Goal: Information Seeking & Learning: Learn about a topic

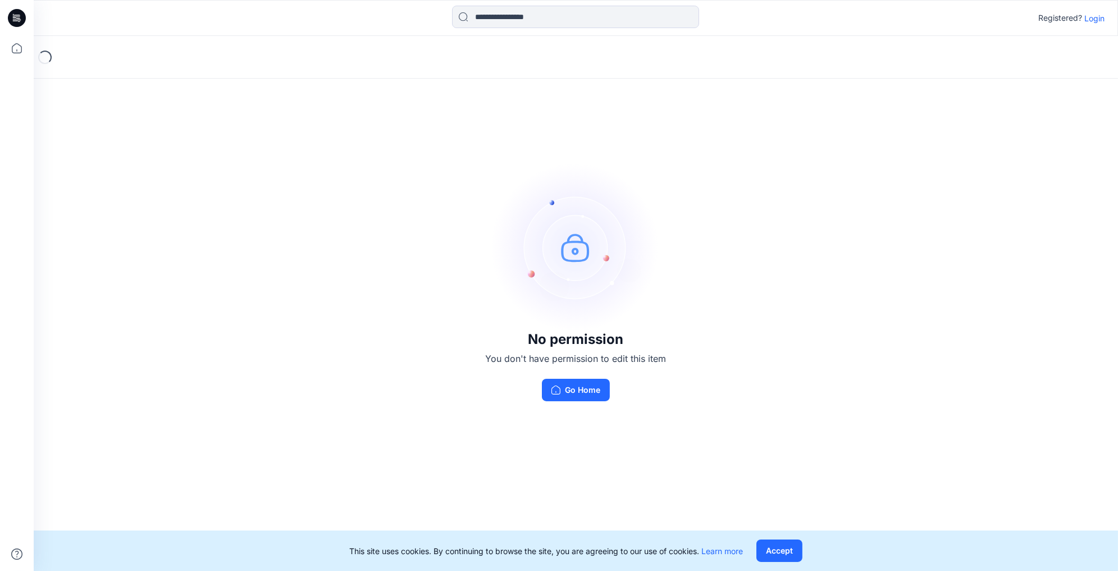
click at [1099, 20] on p "Login" at bounding box center [1094, 18] width 20 height 12
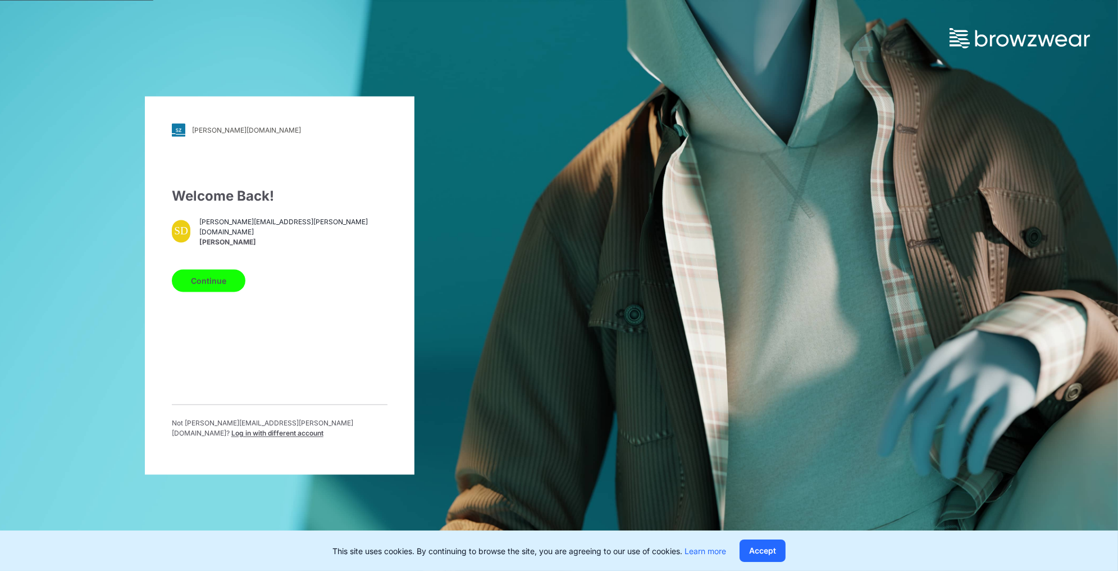
click at [222, 279] on button "Continue" at bounding box center [209, 281] width 74 height 22
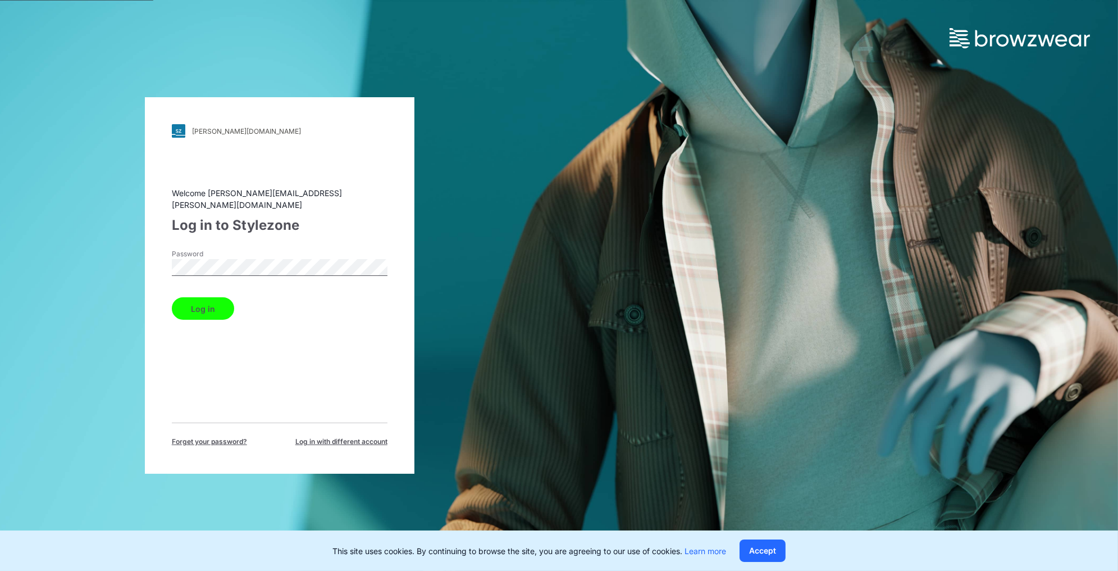
click at [206, 300] on button "Log in" at bounding box center [203, 308] width 62 height 22
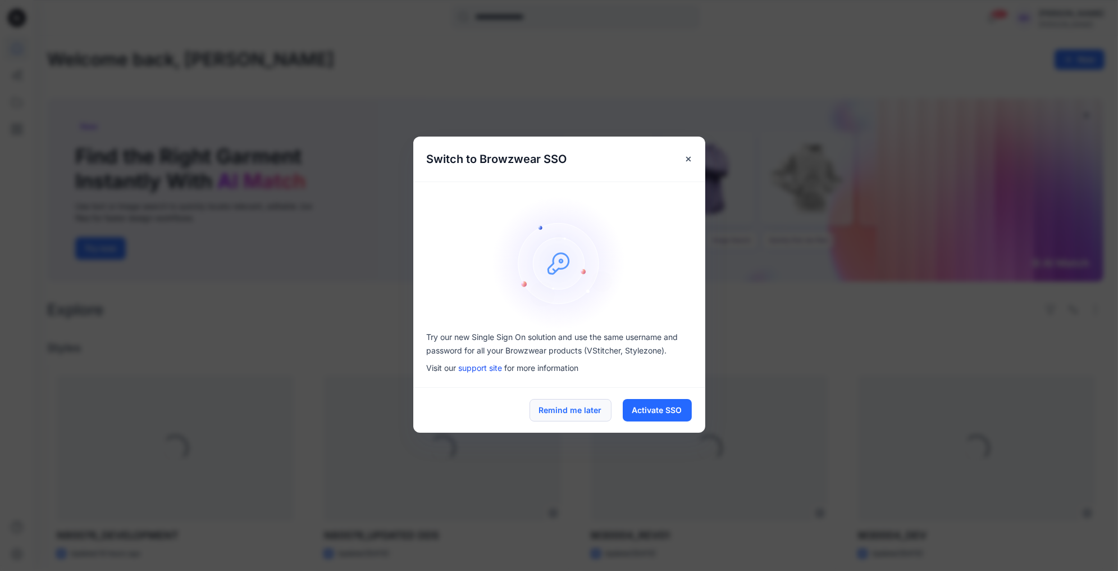
click at [578, 407] on button "Remind me later" at bounding box center [571, 410] width 82 height 22
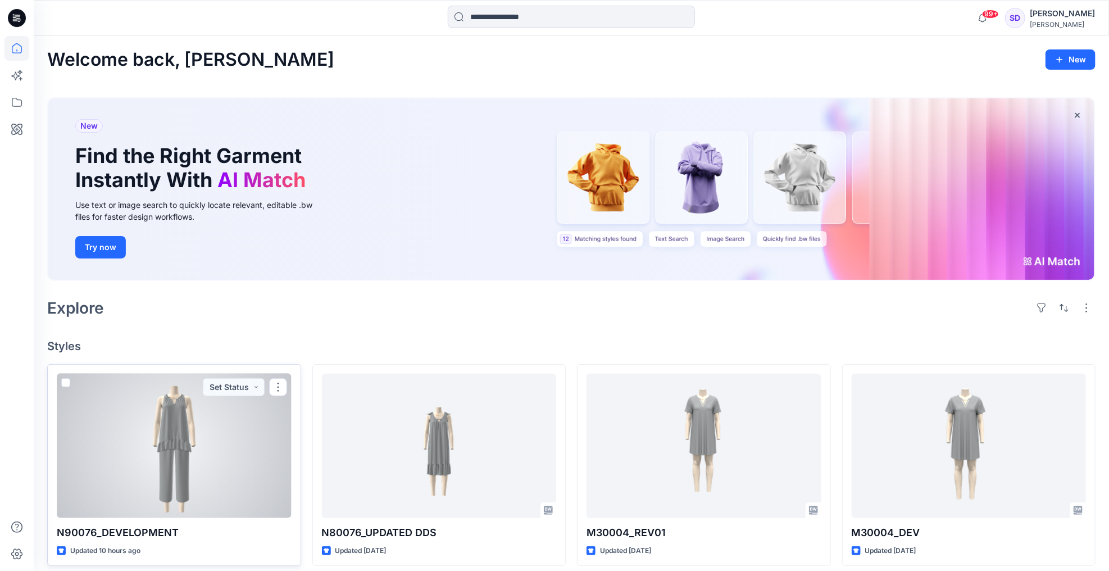
click at [167, 442] on div at bounding box center [174, 445] width 235 height 144
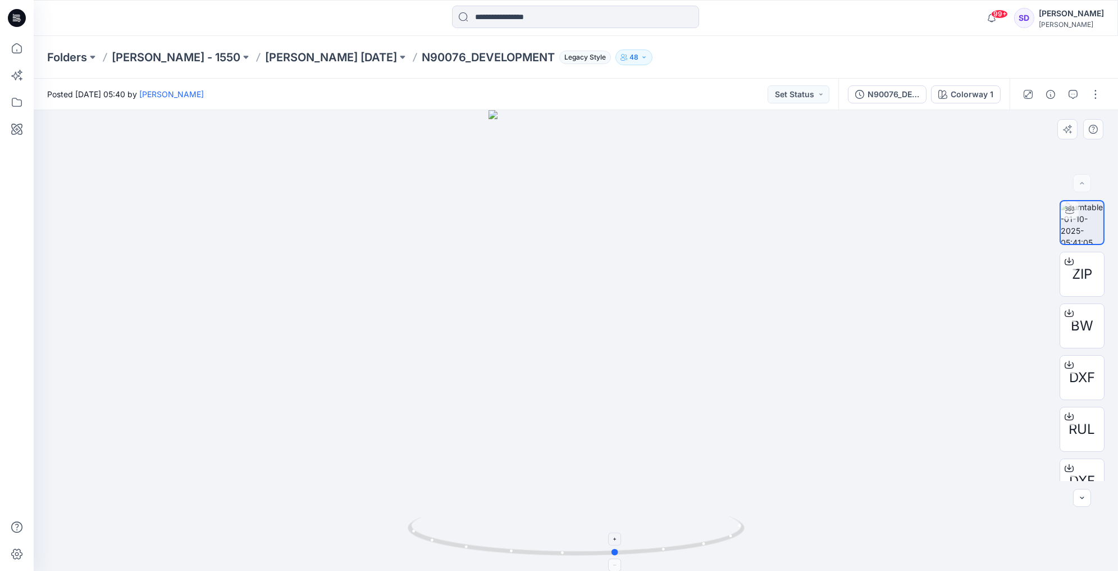
drag, startPoint x: 576, startPoint y: 555, endPoint x: 616, endPoint y: 550, distance: 40.8
click at [616, 550] on circle at bounding box center [615, 552] width 7 height 7
click at [615, 536] on foreignobject at bounding box center [615, 538] width 13 height 13
drag, startPoint x: 582, startPoint y: 224, endPoint x: 577, endPoint y: 412, distance: 188.2
click at [577, 412] on img at bounding box center [576, 240] width 414 height 662
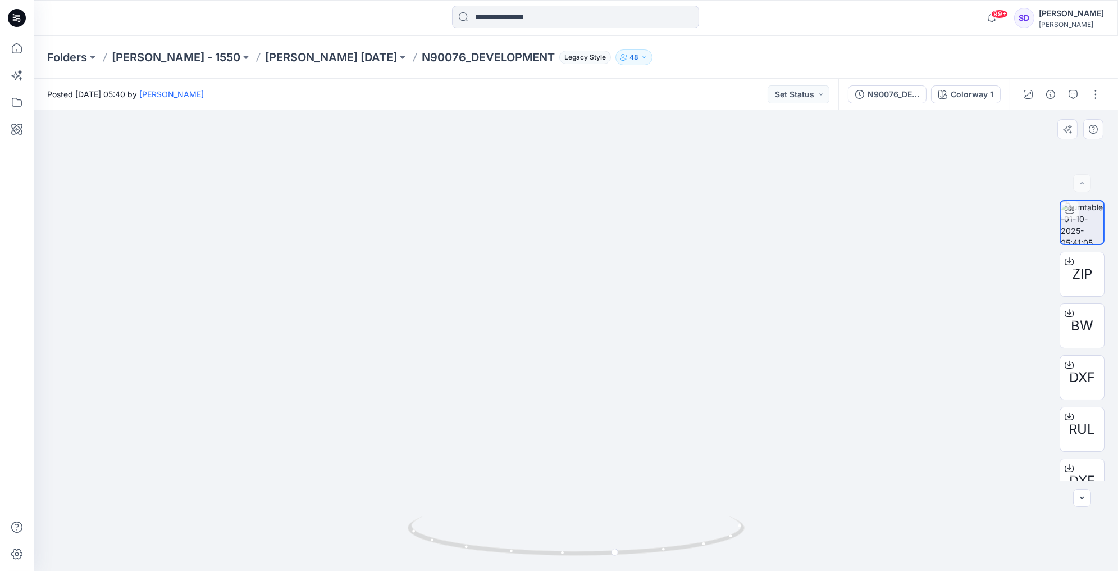
drag, startPoint x: 600, startPoint y: 230, endPoint x: 600, endPoint y: 289, distance: 59.0
click at [600, 289] on img at bounding box center [576, 289] width 414 height 564
drag, startPoint x: 616, startPoint y: 555, endPoint x: 602, endPoint y: 567, distance: 17.9
click at [598, 570] on html "99+ Notifications [PERSON_NAME] shared N90076_DEVELOPMENT in [PERSON_NAME] [DAT…" at bounding box center [559, 285] width 1118 height 571
click at [598, 564] on icon at bounding box center [598, 565] width 7 height 7
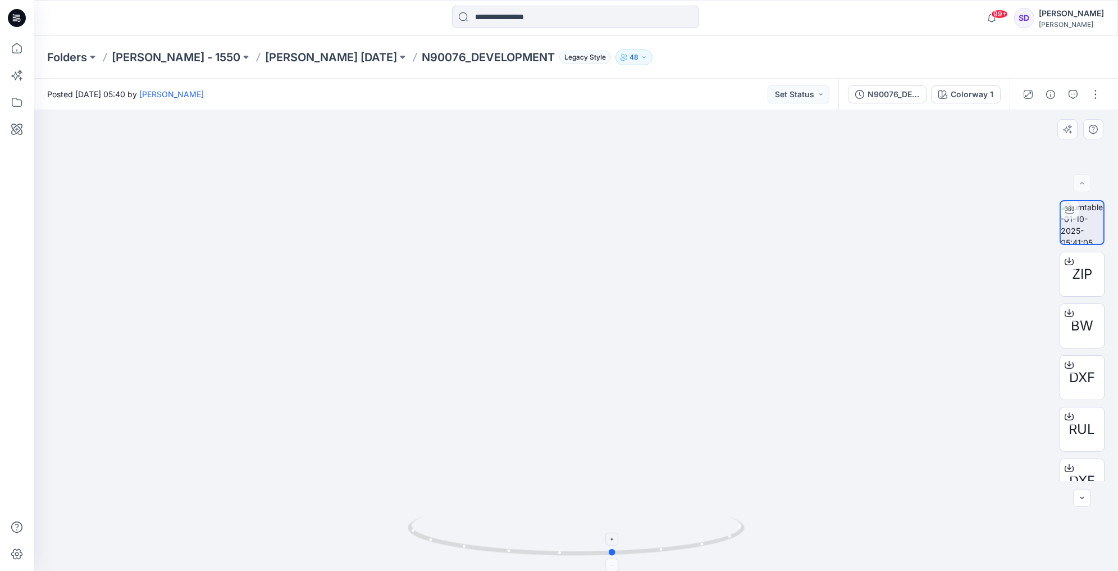
drag, startPoint x: 598, startPoint y: 553, endPoint x: 612, endPoint y: 555, distance: 14.8
click at [612, 555] on icon at bounding box center [578, 537] width 340 height 42
drag, startPoint x: 613, startPoint y: 554, endPoint x: 624, endPoint y: 558, distance: 11.4
click at [624, 558] on icon at bounding box center [578, 537] width 340 height 42
click at [625, 563] on foreignobject at bounding box center [623, 564] width 13 height 13
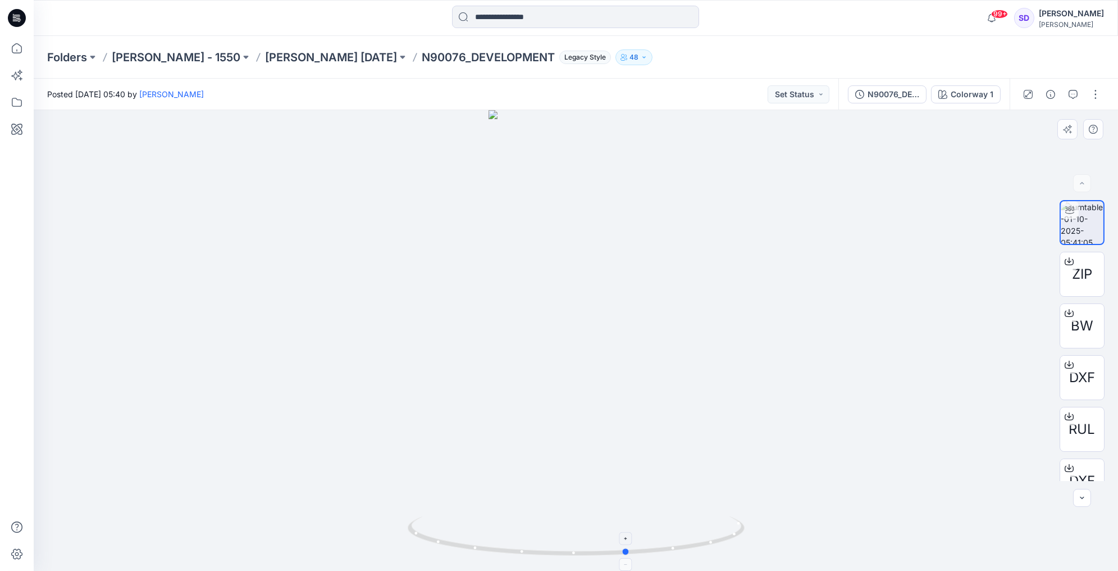
drag, startPoint x: 625, startPoint y: 554, endPoint x: 628, endPoint y: 546, distance: 8.6
click at [628, 546] on icon at bounding box center [578, 537] width 340 height 42
click at [626, 539] on foreignobject at bounding box center [626, 538] width 13 height 13
